Goal: Task Accomplishment & Management: Use online tool/utility

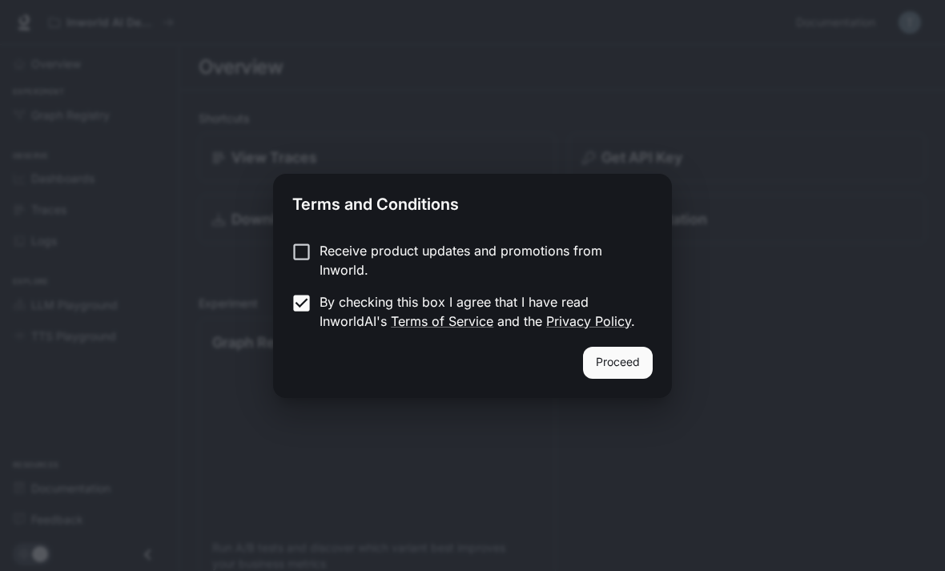
click at [628, 365] on button "Proceed" at bounding box center [618, 363] width 70 height 32
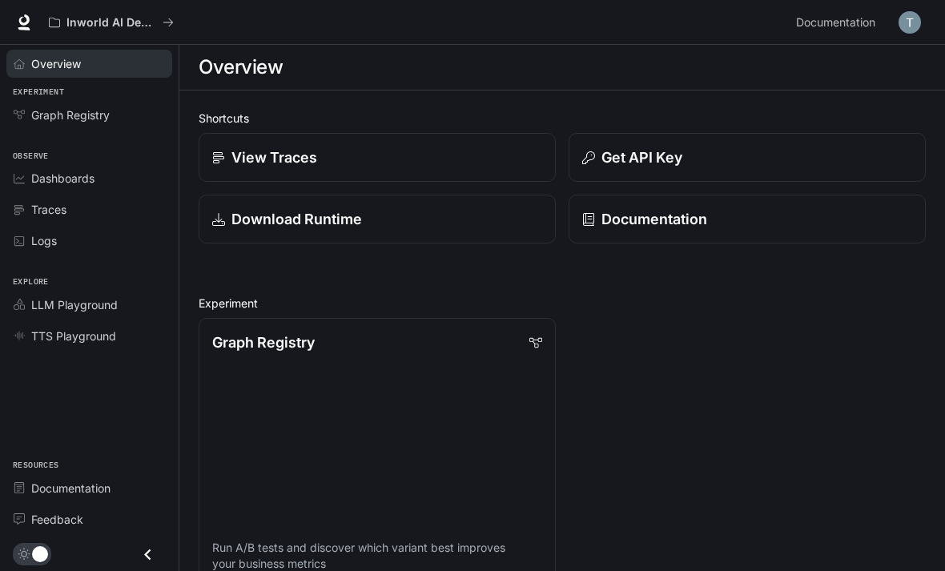
click at [67, 72] on link "Overview" at bounding box center [89, 64] width 166 height 28
click at [58, 59] on span "Overview" at bounding box center [56, 63] width 51 height 17
click at [93, 119] on span "Graph Registry" at bounding box center [70, 114] width 78 height 17
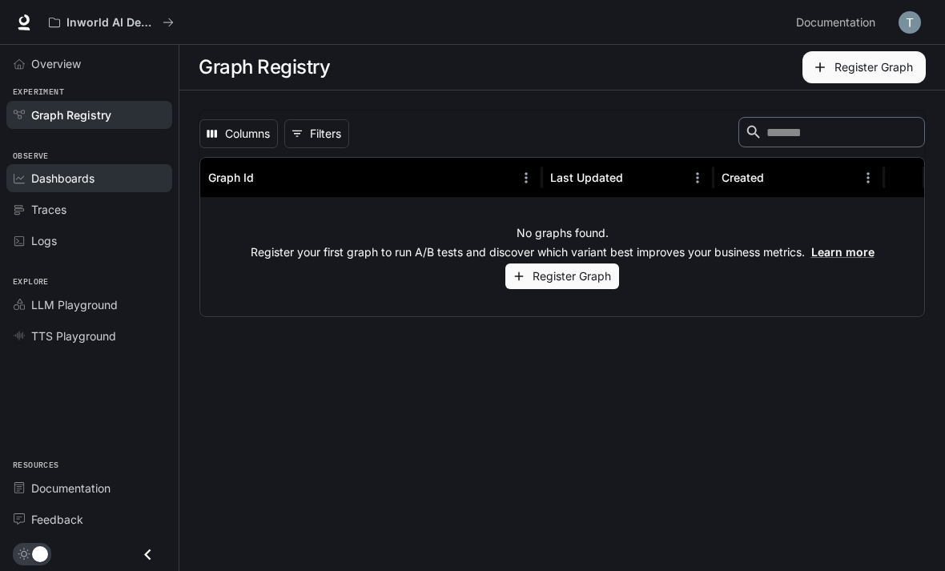
click at [102, 187] on link "Dashboards" at bounding box center [89, 178] width 166 height 28
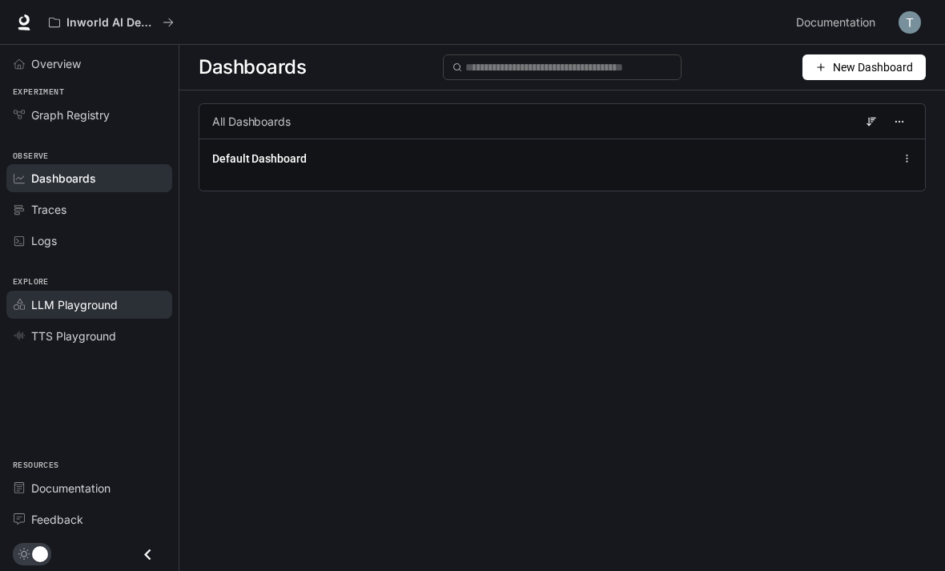
click at [114, 310] on span "LLM Playground" at bounding box center [74, 304] width 86 height 17
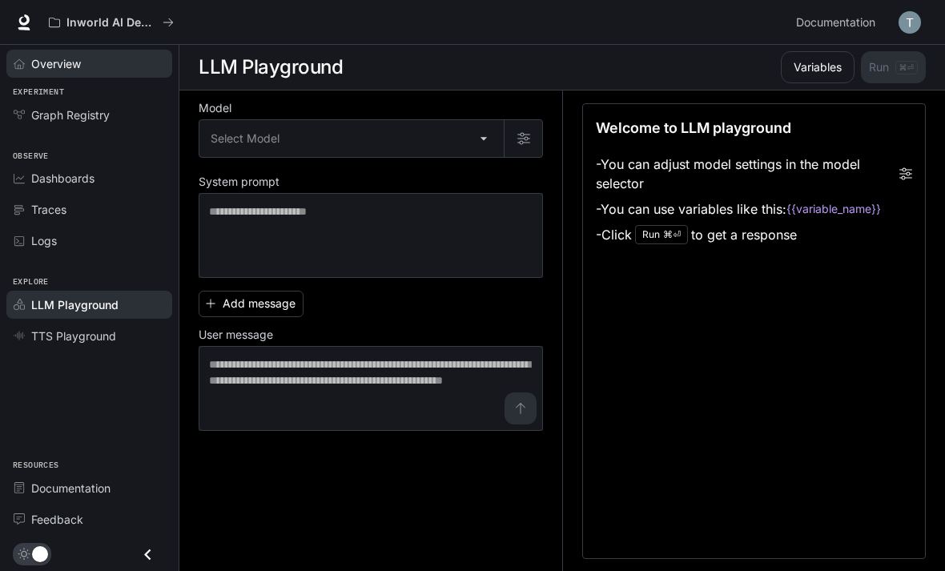
click at [110, 66] on div "Overview" at bounding box center [98, 63] width 134 height 17
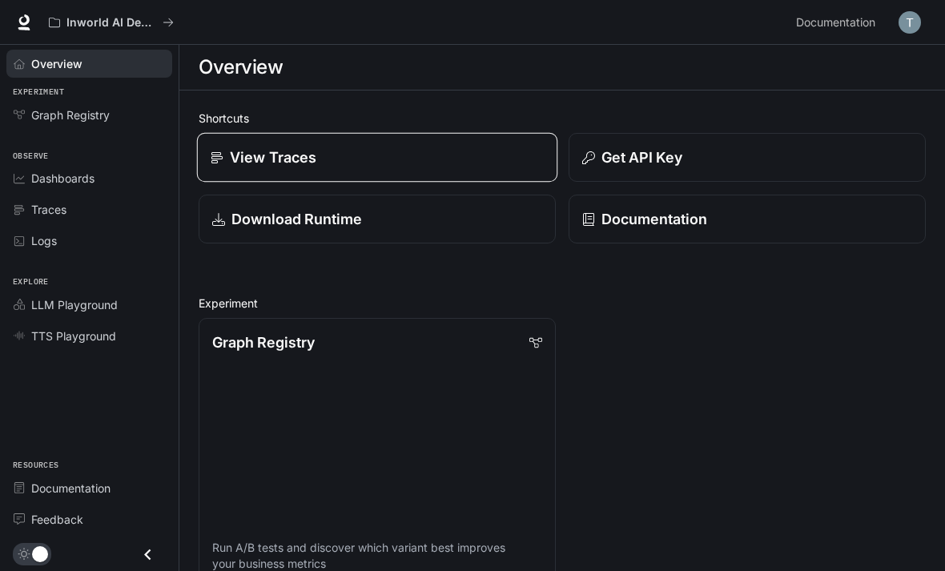
click at [453, 148] on div "View Traces" at bounding box center [377, 158] width 333 height 22
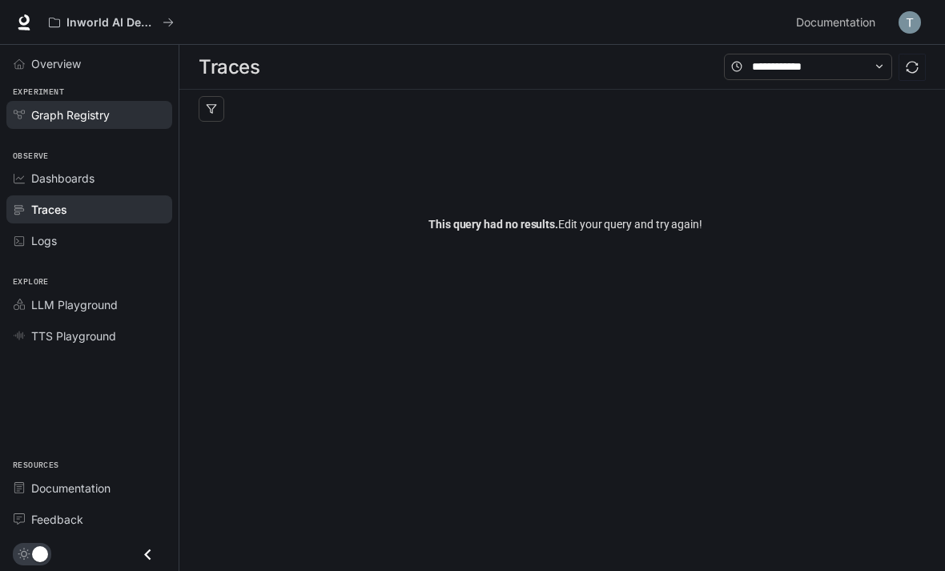
click at [93, 126] on link "Graph Registry" at bounding box center [89, 115] width 166 height 28
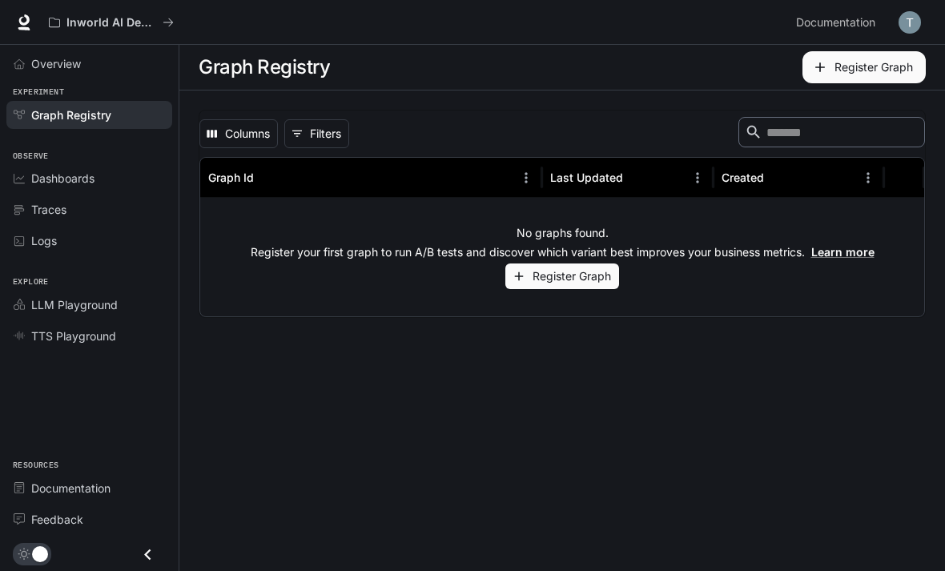
click at [581, 275] on button "Register Graph" at bounding box center [562, 276] width 114 height 26
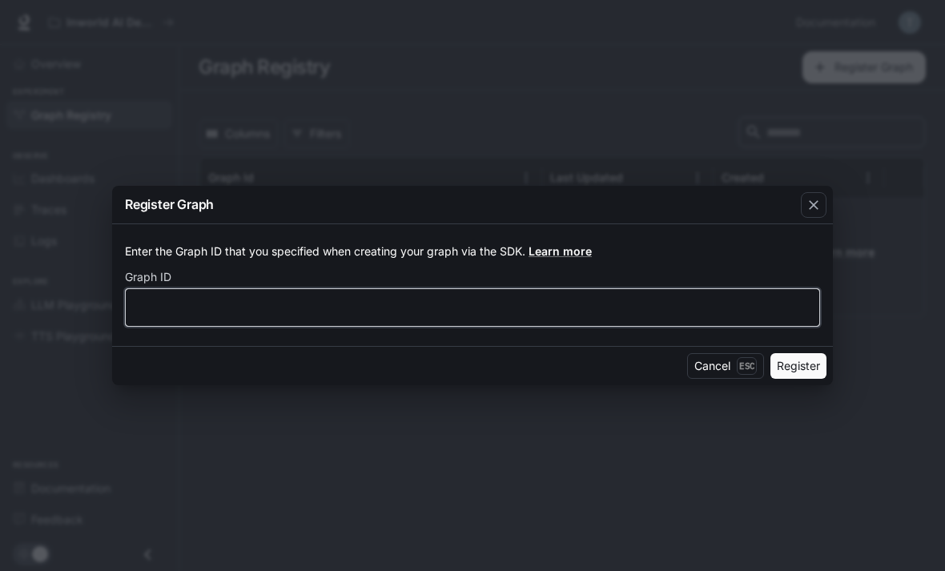
click at [556, 315] on input "text" at bounding box center [472, 307] width 693 height 16
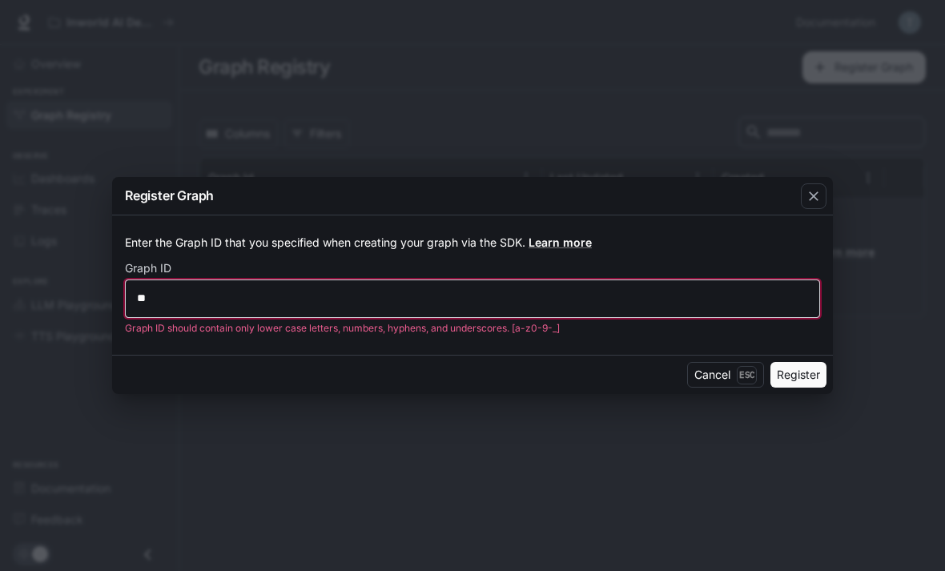
type input "*"
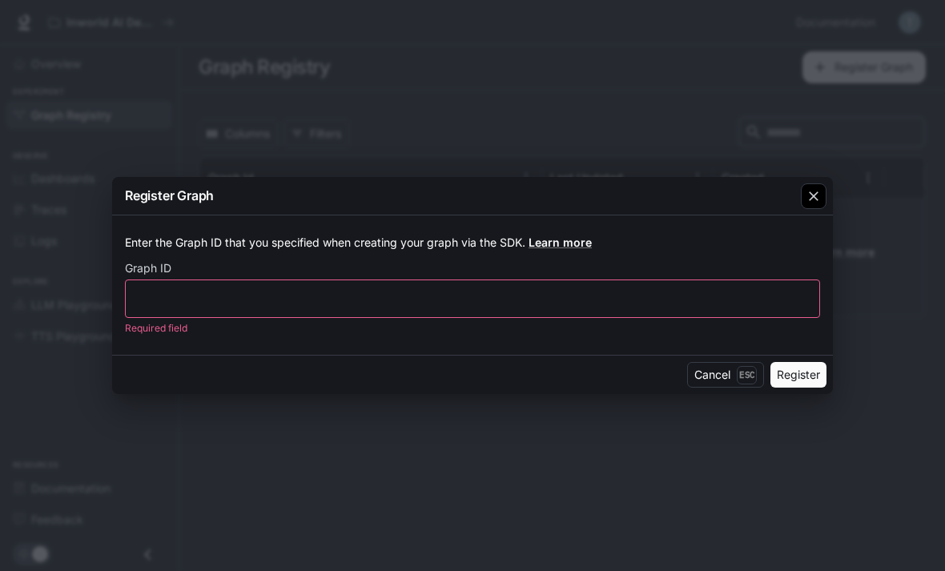
click at [815, 194] on icon "button" at bounding box center [814, 196] width 10 height 10
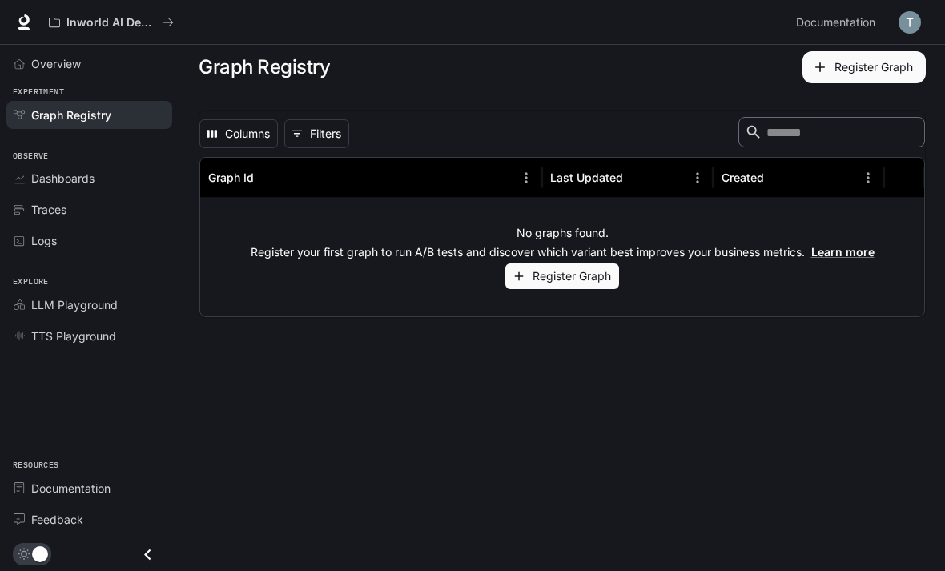
click at [910, 23] on img "button" at bounding box center [909, 22] width 22 height 22
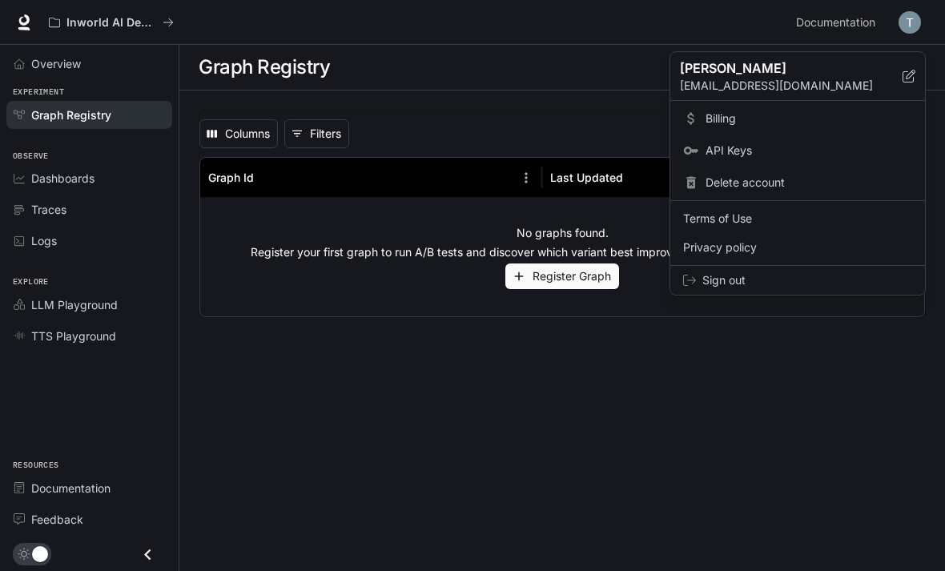
click at [741, 119] on span "Billing" at bounding box center [808, 118] width 207 height 16
